Goal: Task Accomplishment & Management: Manage account settings

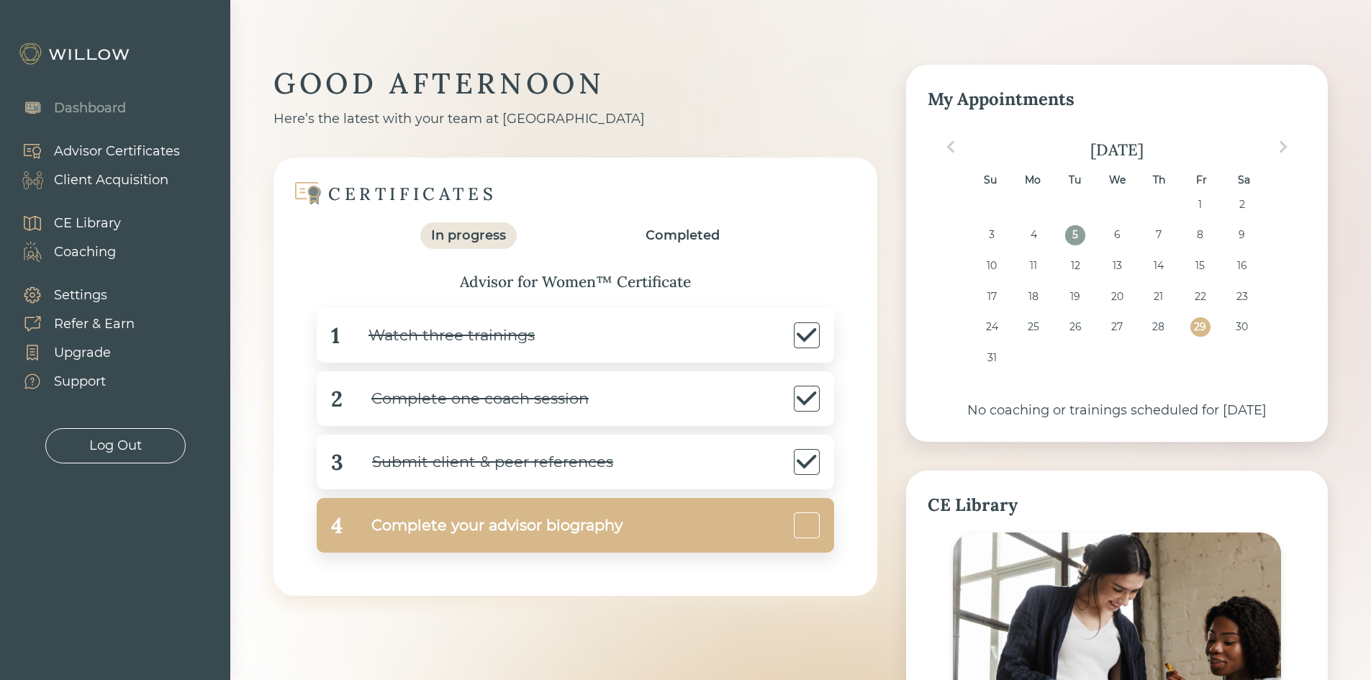
click at [452, 530] on div "Complete your advisor biography" at bounding box center [482, 525] width 280 height 32
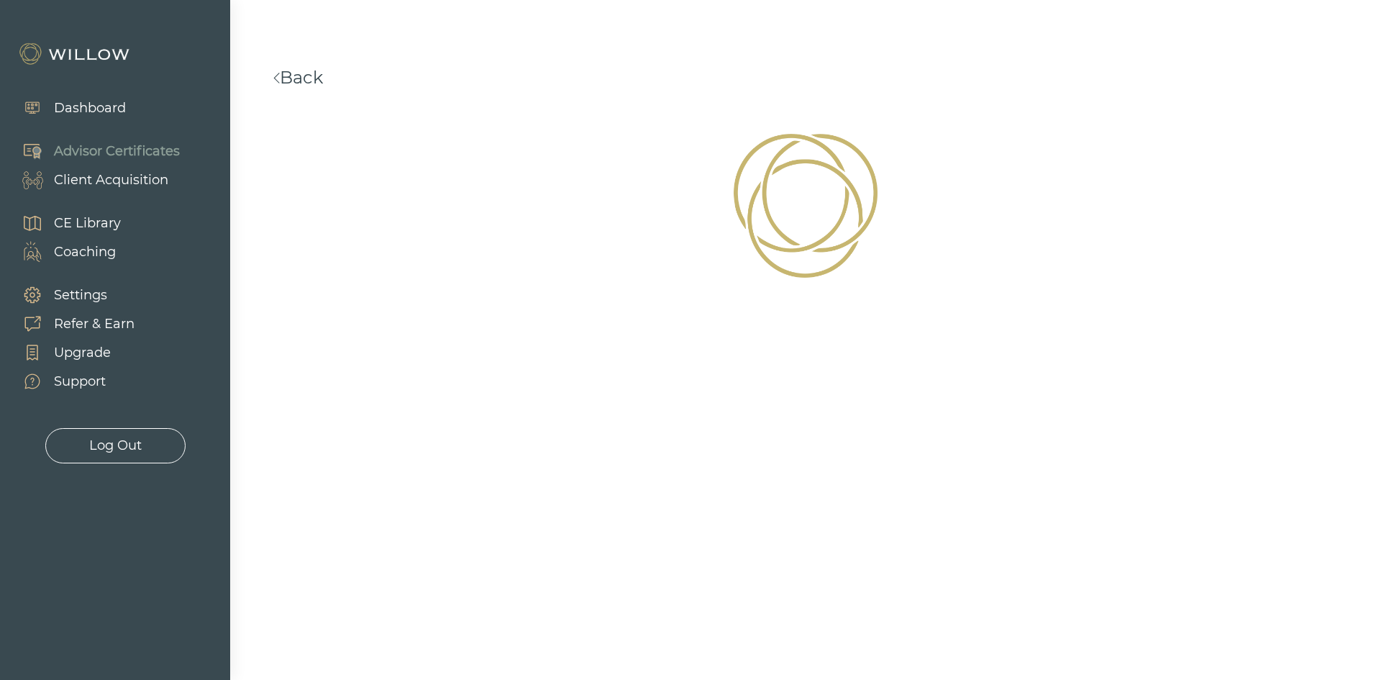
click at [83, 103] on div "Dashboard" at bounding box center [90, 108] width 72 height 19
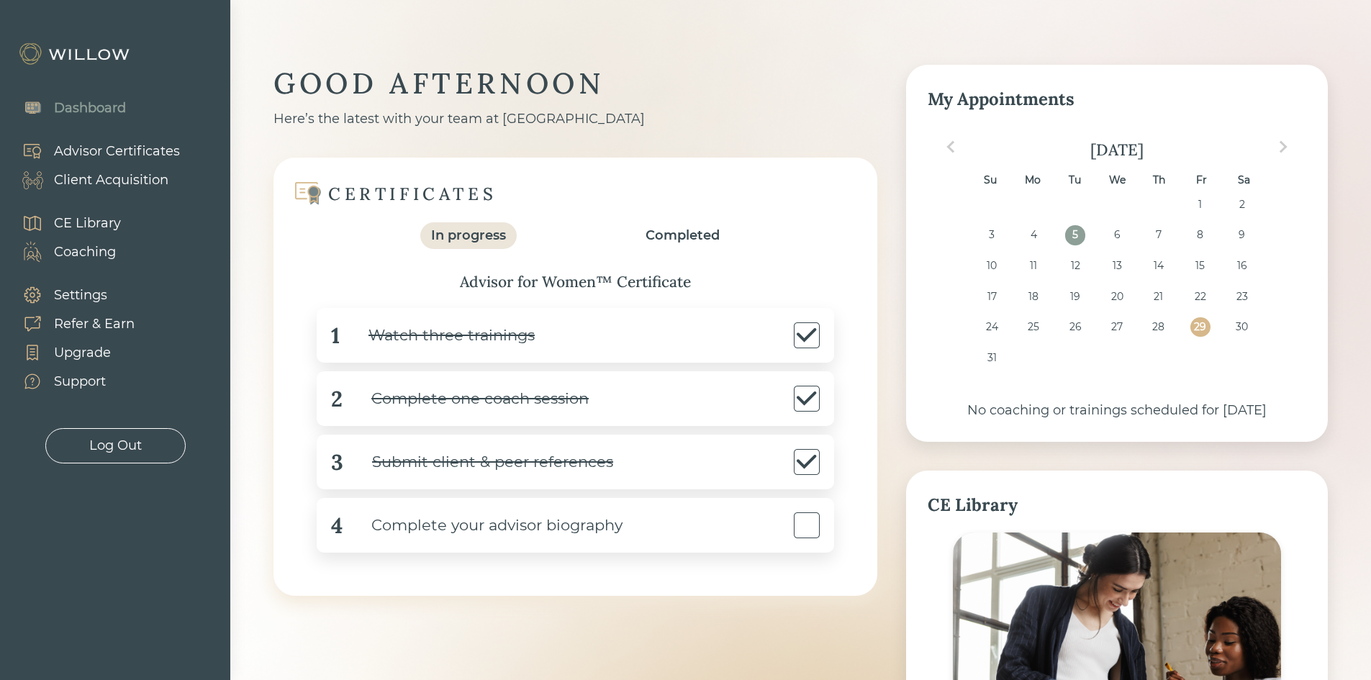
click at [105, 437] on div "Log Out" at bounding box center [115, 445] width 53 height 19
